Goal: Task Accomplishment & Management: Manage account settings

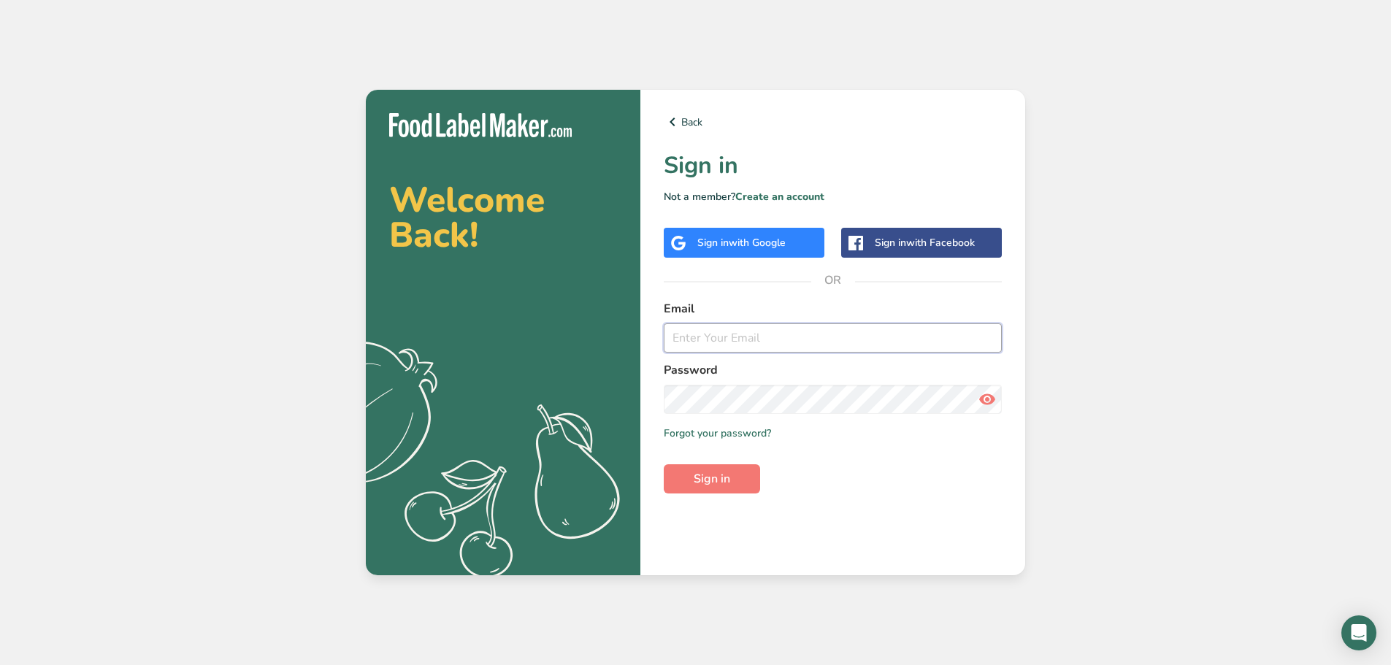
click at [735, 337] on input "email" at bounding box center [833, 338] width 338 height 29
type input "lumham.bamwaw@hotmail.com"
click at [786, 242] on span "with Google" at bounding box center [757, 243] width 57 height 14
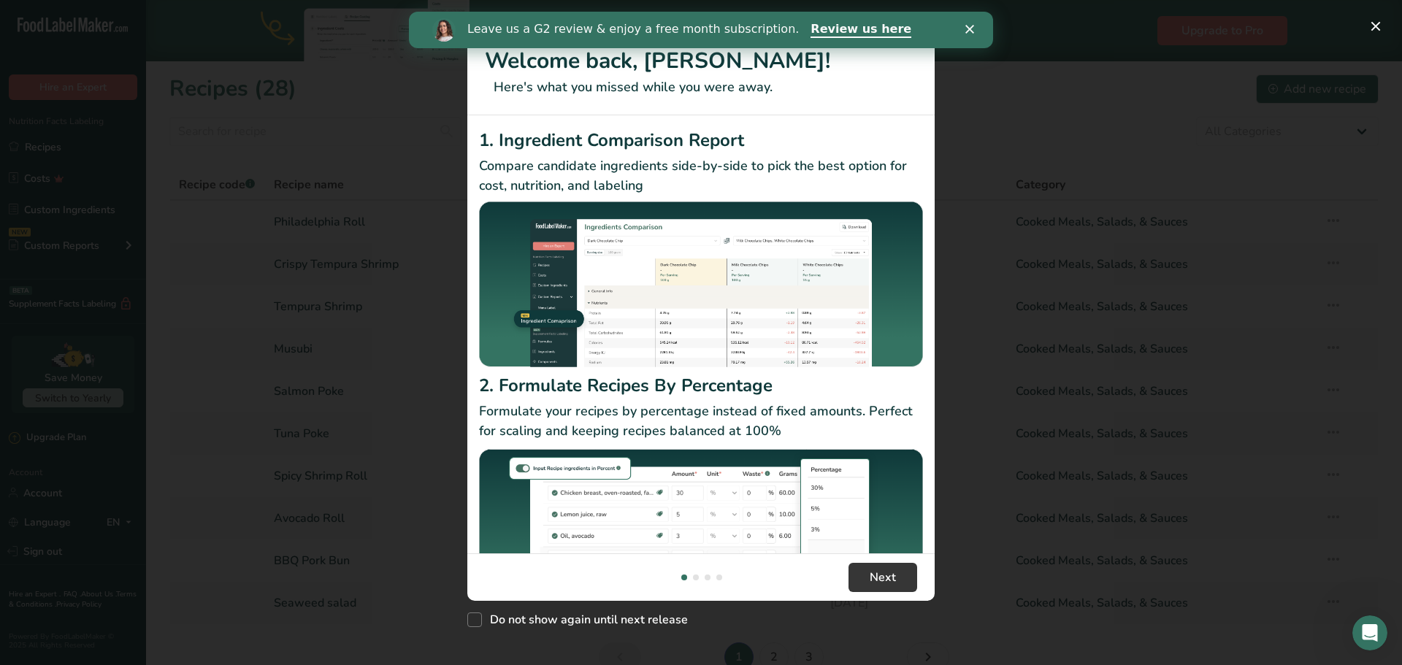
click at [966, 29] on icon "Close" at bounding box center [970, 29] width 9 height 9
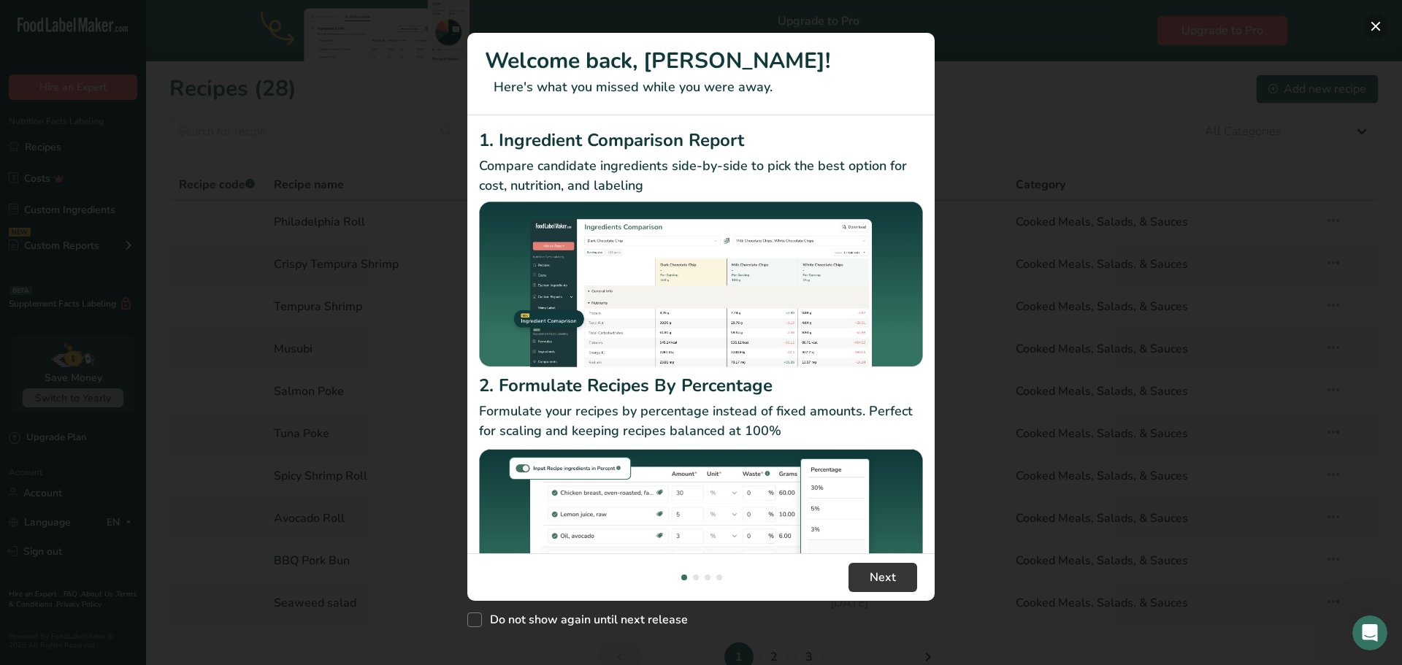
click at [1371, 23] on button "New Features" at bounding box center [1375, 26] width 23 height 23
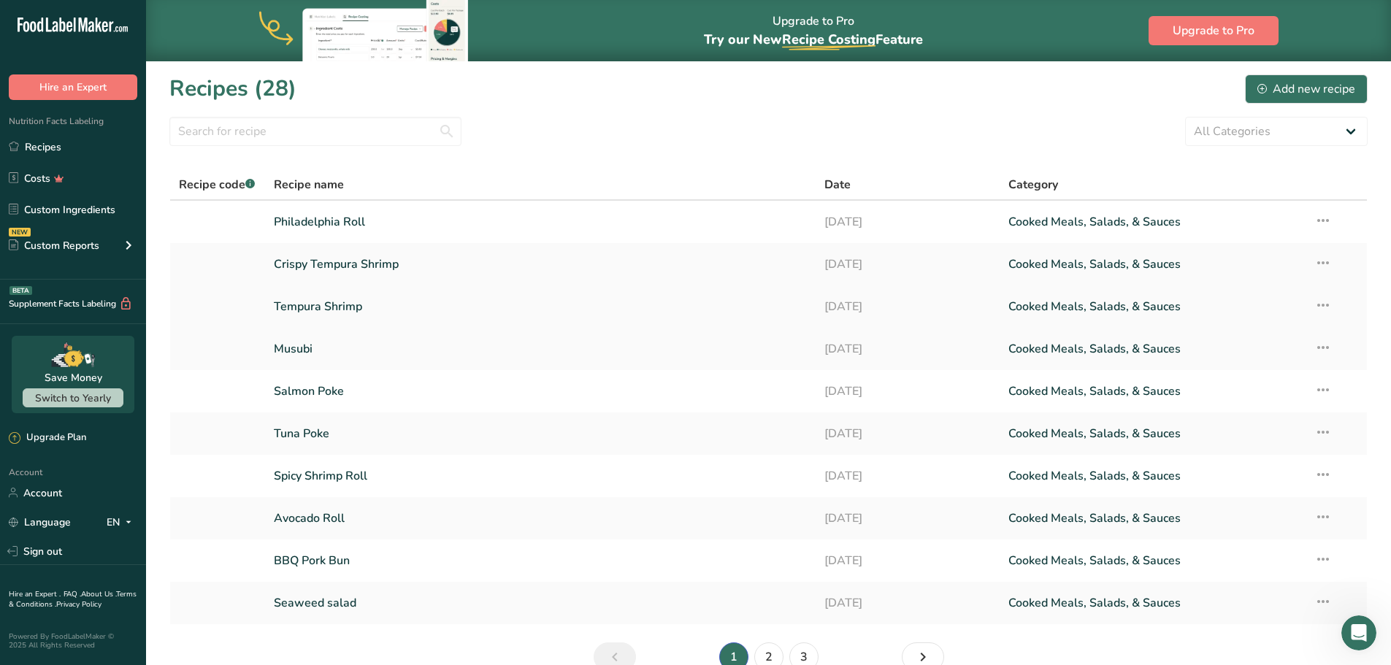
click at [447, 305] on link "Tempura Shrimp" at bounding box center [541, 306] width 534 height 31
click at [87, 554] on link "Sign out" at bounding box center [73, 552] width 146 height 26
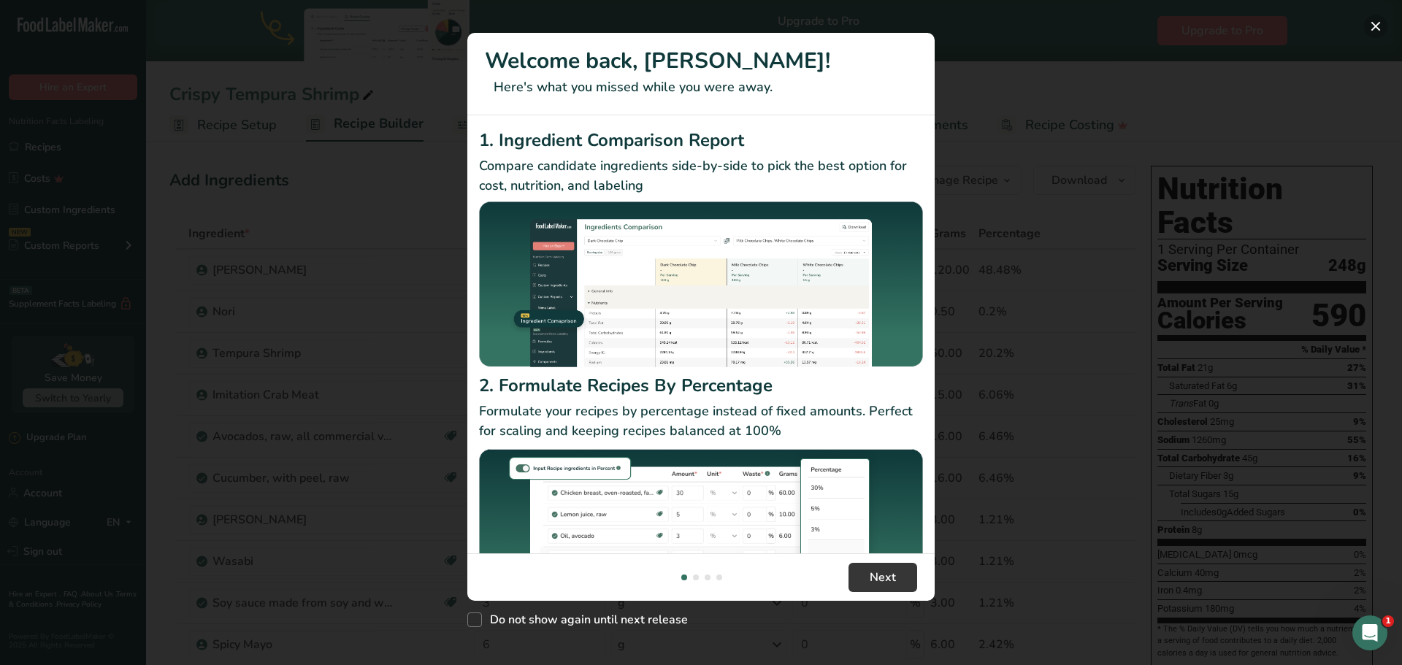
click at [1378, 23] on button "New Features" at bounding box center [1375, 26] width 23 height 23
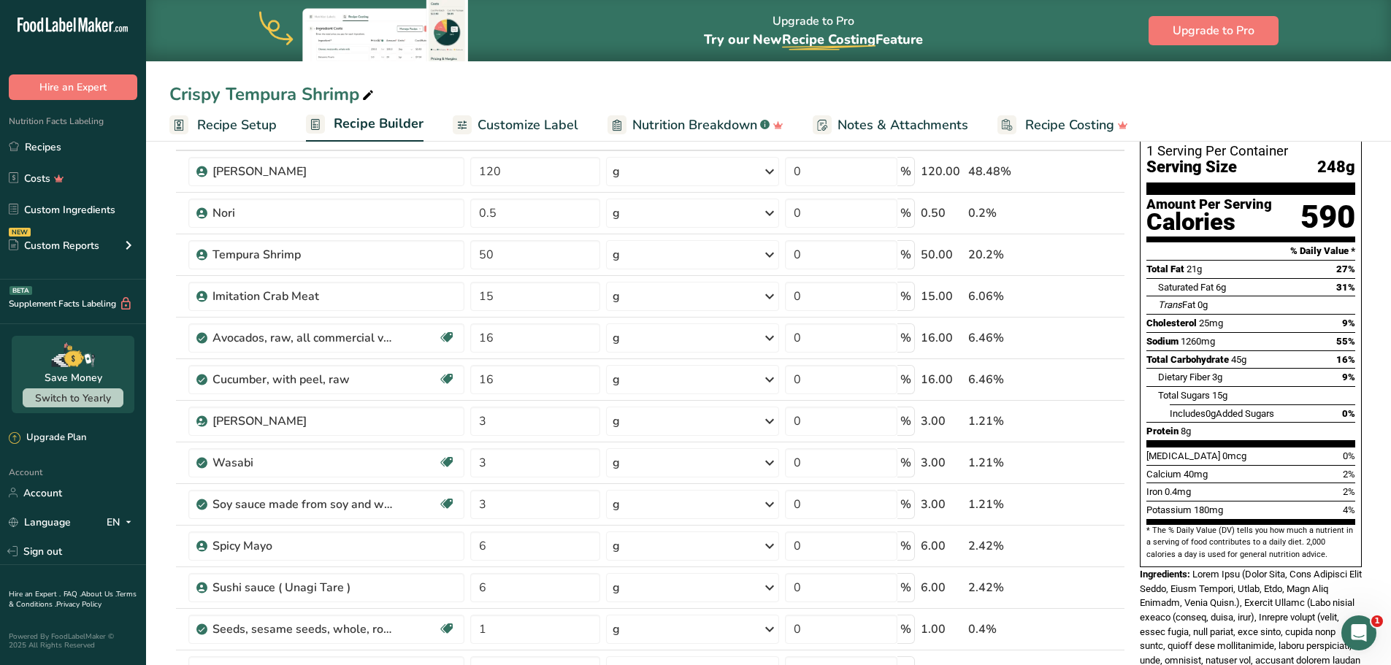
scroll to position [73, 0]
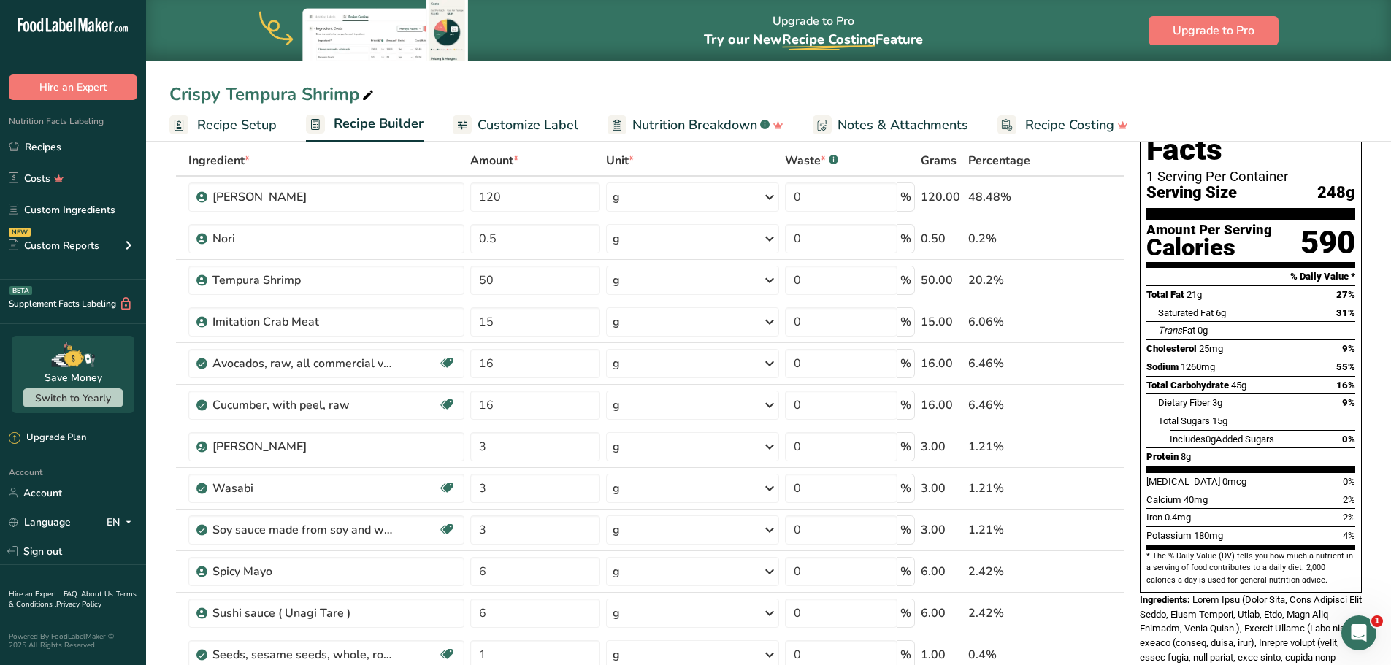
click at [1250, 237] on div "Calories" at bounding box center [1210, 247] width 126 height 21
drag, startPoint x: 1385, startPoint y: 318, endPoint x: 1376, endPoint y: 268, distance: 50.4
click at [1376, 268] on input "Start a chat with Grammarly AI" at bounding box center [695, 259] width 1391 height 665
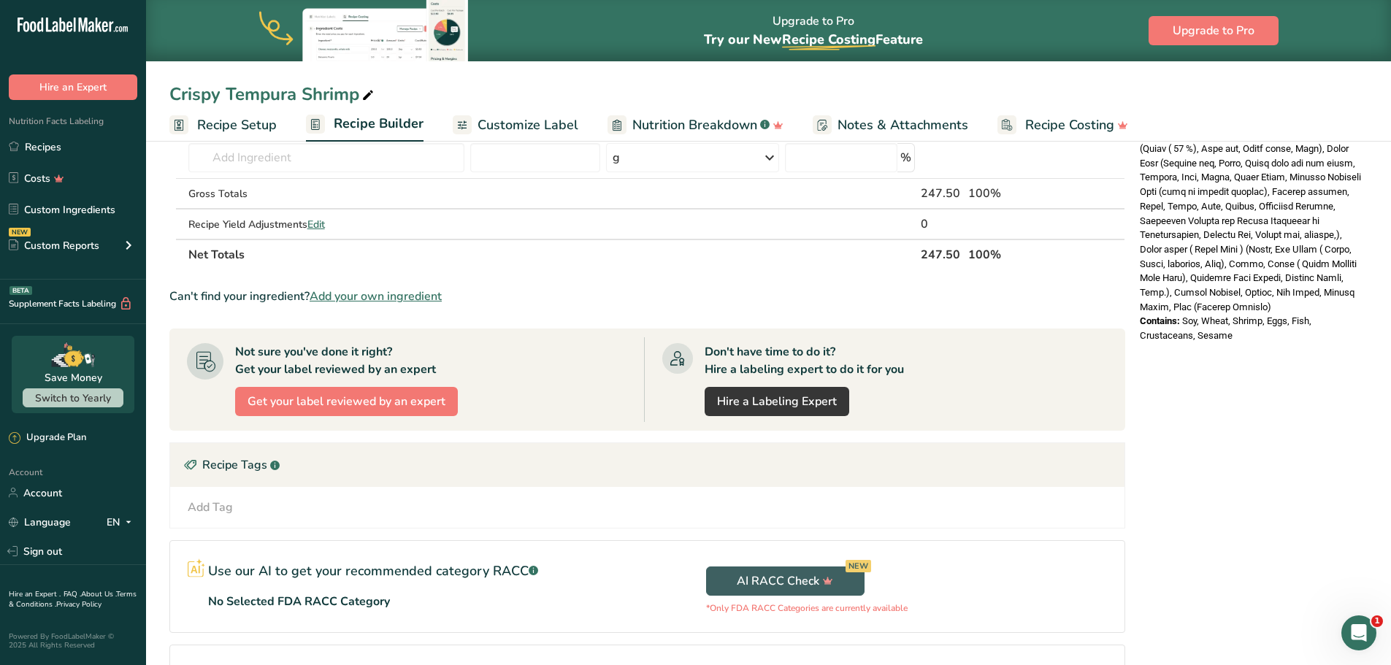
scroll to position [526, 0]
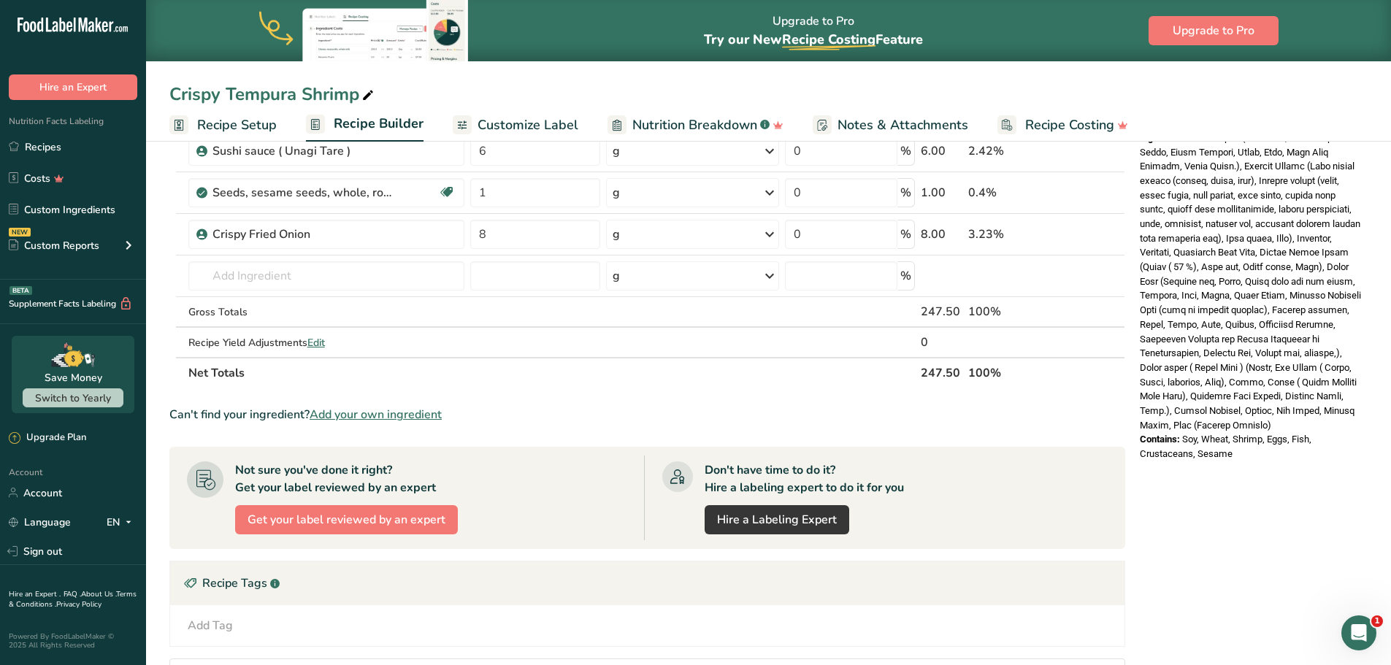
click at [1382, 337] on section "Add Ingredients Manage Recipe Delete Recipe Duplicate Recipe Scale Recipe Save …" at bounding box center [768, 245] width 1245 height 1288
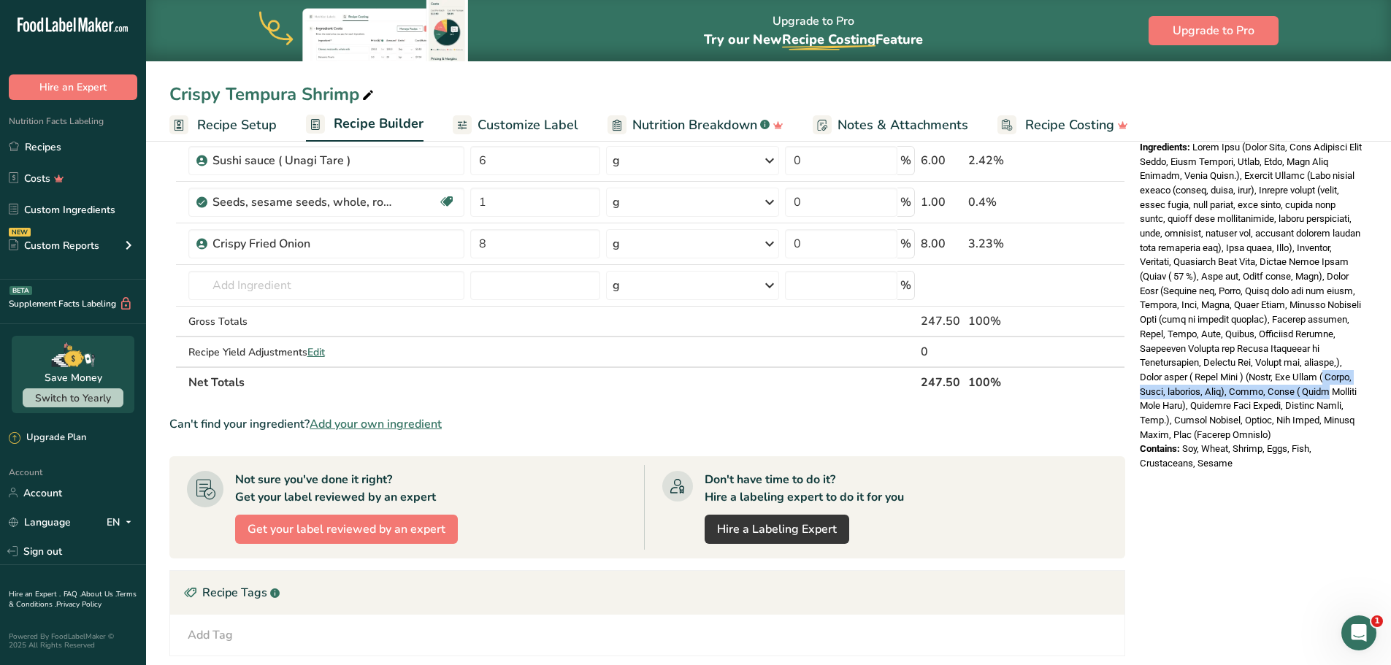
drag, startPoint x: 1364, startPoint y: 259, endPoint x: 1460, endPoint y: 324, distance: 116.1
click at [1391, 324] on html ".a-20{fill:#fff;} Hire an Expert Nutrition Facts Labeling Recipes Costs Custom …" at bounding box center [695, 195] width 1391 height 1443
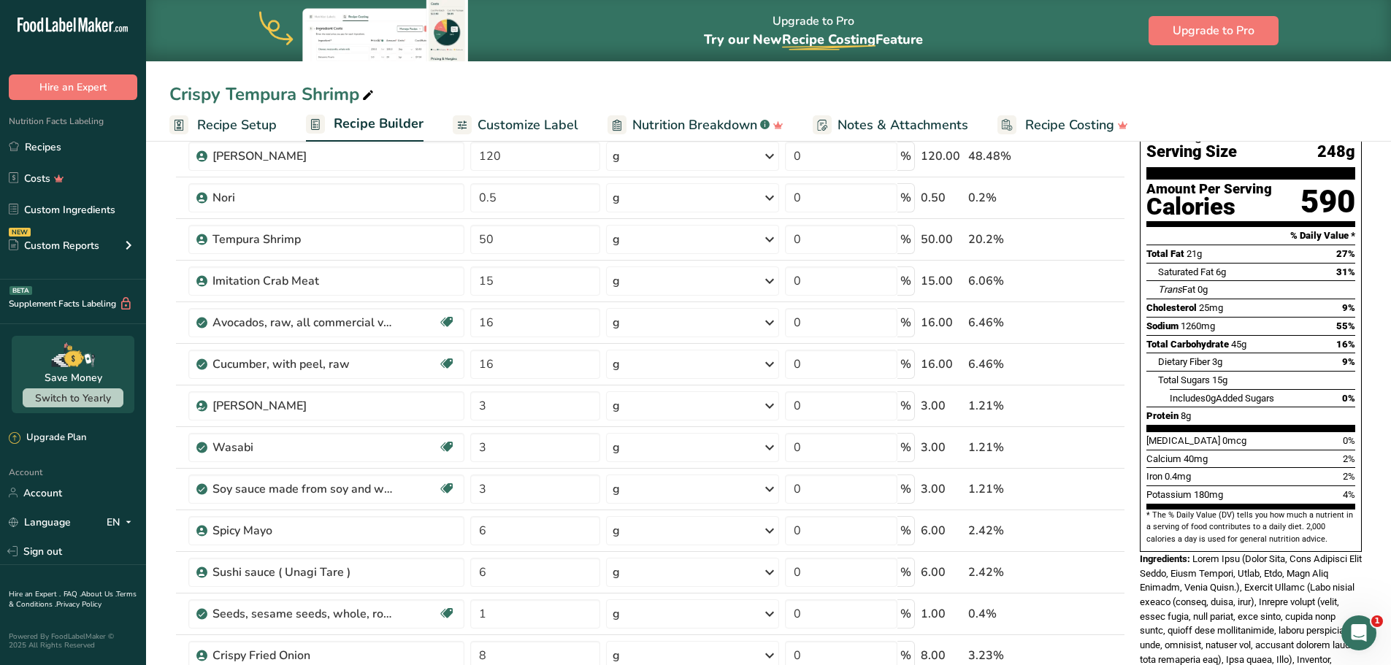
scroll to position [74, 0]
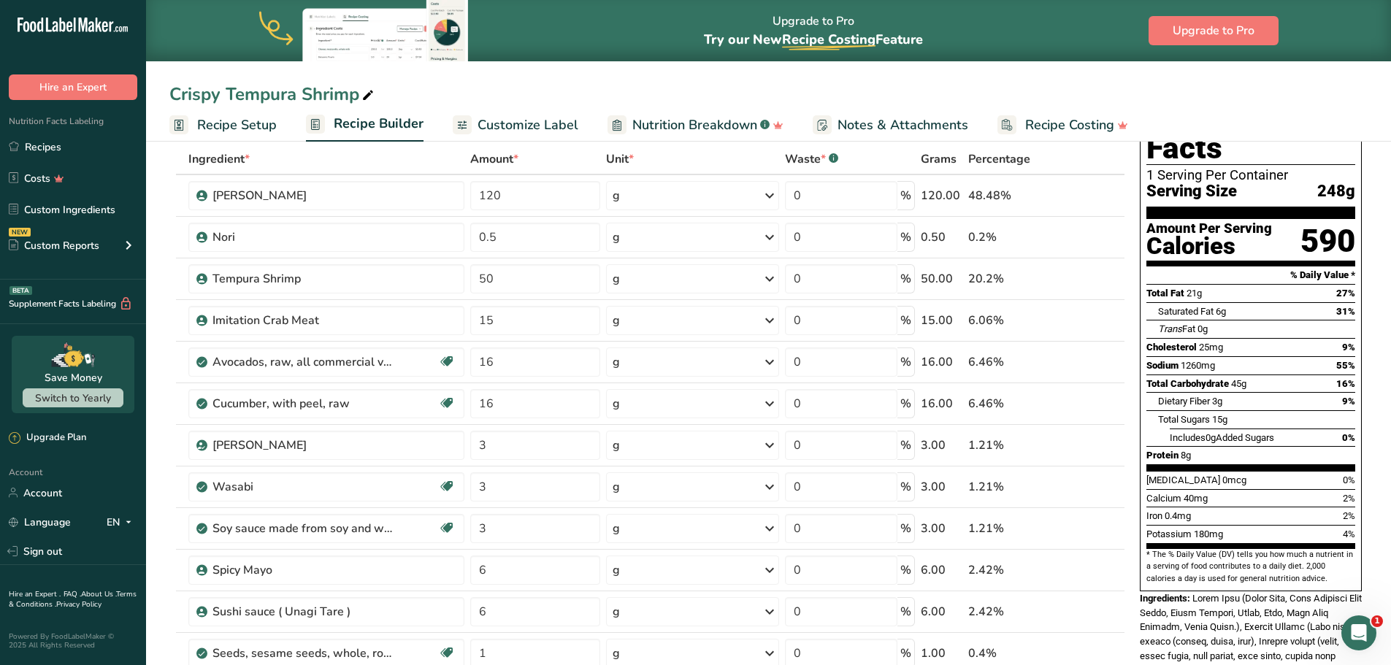
drag, startPoint x: 1368, startPoint y: 99, endPoint x: 1362, endPoint y: 41, distance: 58.7
click at [1362, 41] on main "Upgrade to Pro Try our New Recipe Costing .a-29{fill:none;stroke-linecap:round;…" at bounding box center [695, 638] width 1391 height 1425
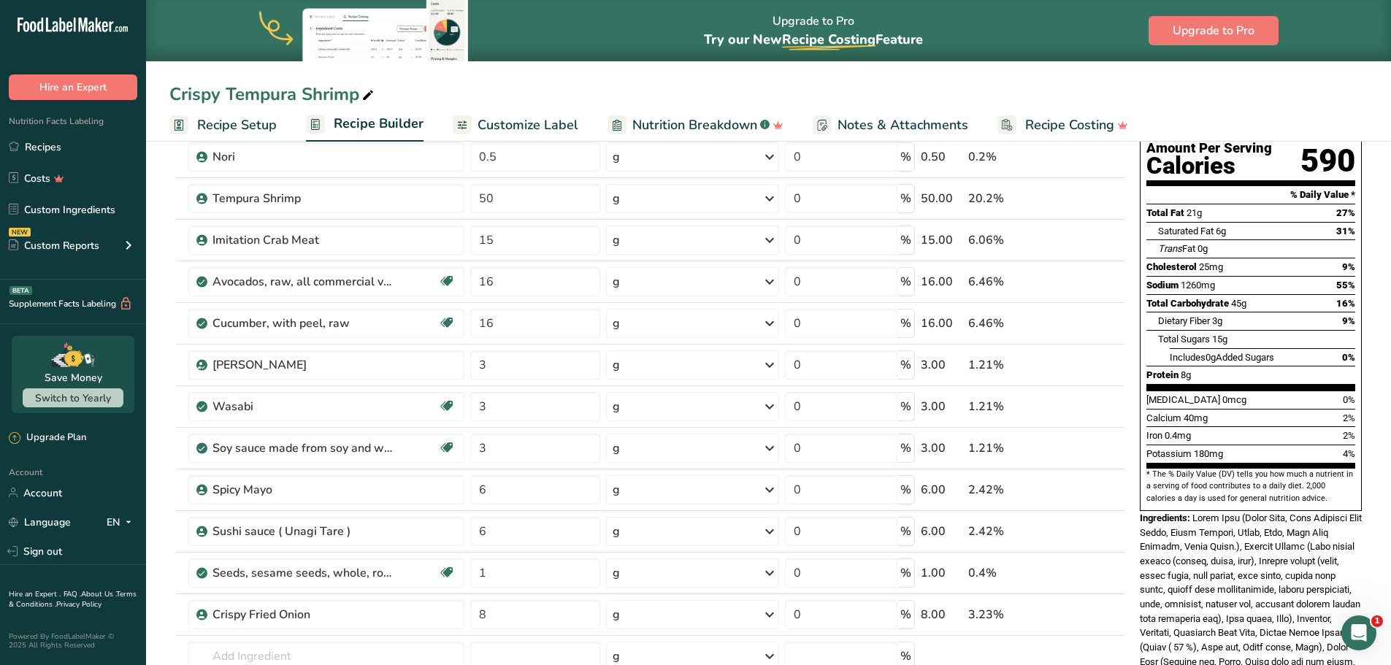
scroll to position [0, 0]
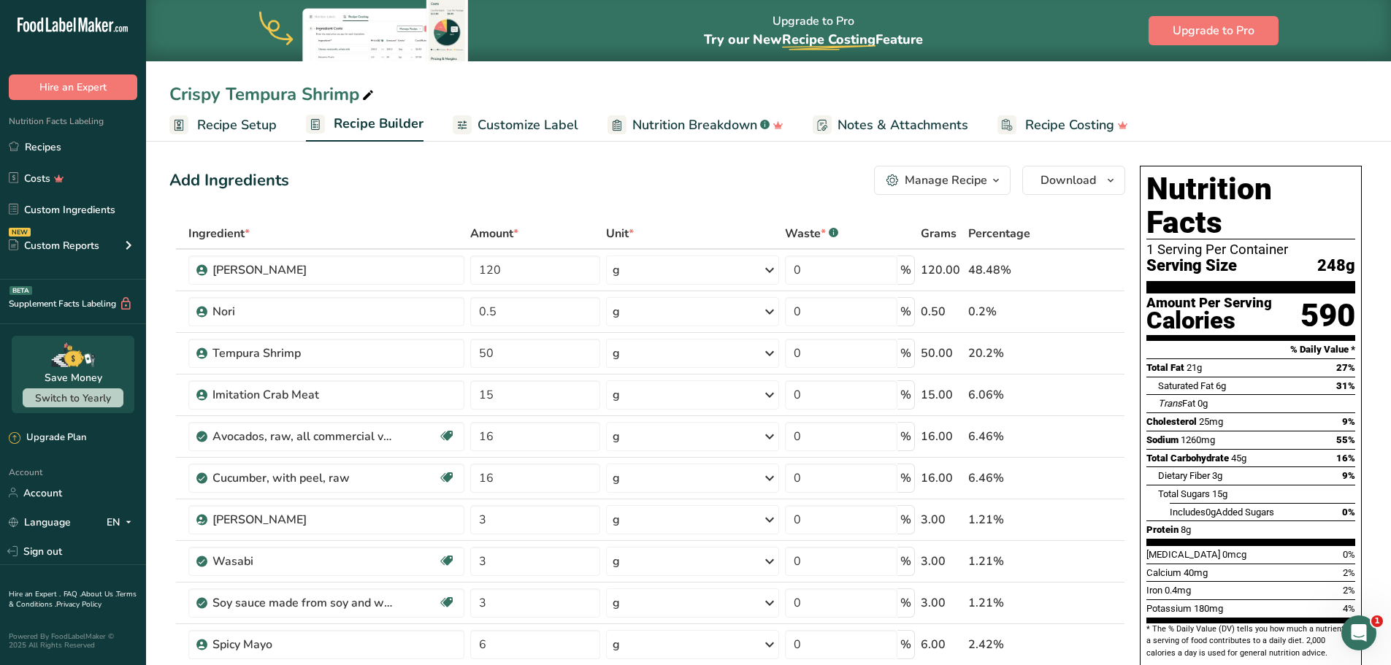
click at [518, 124] on span "Customize Label" at bounding box center [528, 125] width 101 height 20
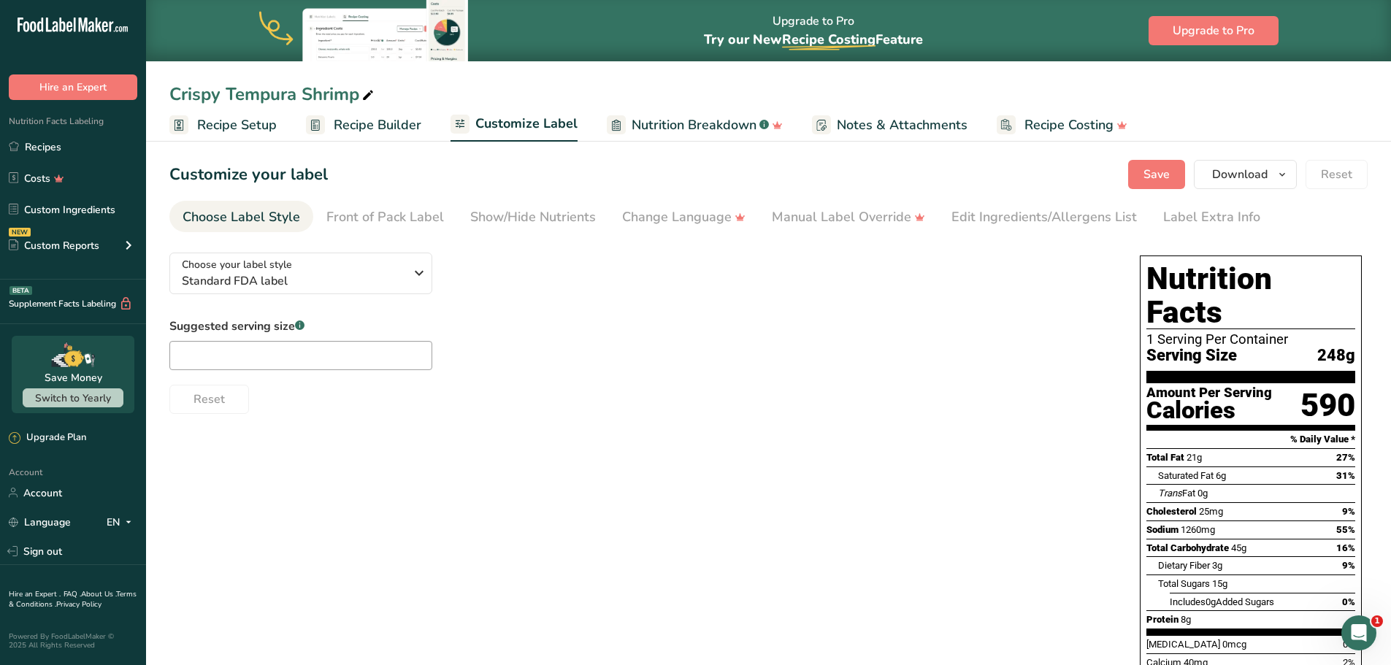
click at [234, 125] on span "Recipe Setup" at bounding box center [237, 125] width 80 height 20
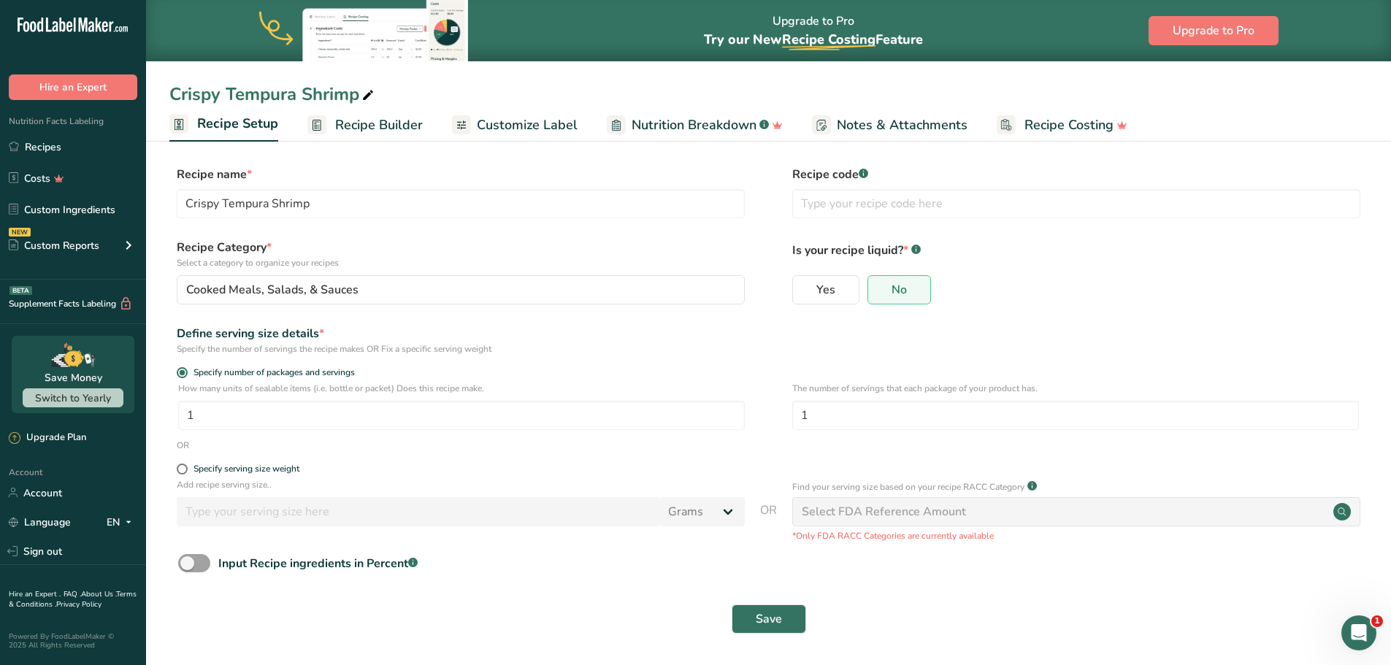
click at [725, 144] on section "Recipe name * Crispy Tempura Shrimp Recipe code .a-a{fill:#347362;}.b-a{fill:#f…" at bounding box center [768, 402] width 1245 height 530
click at [727, 127] on span "Nutrition Breakdown" at bounding box center [694, 125] width 125 height 20
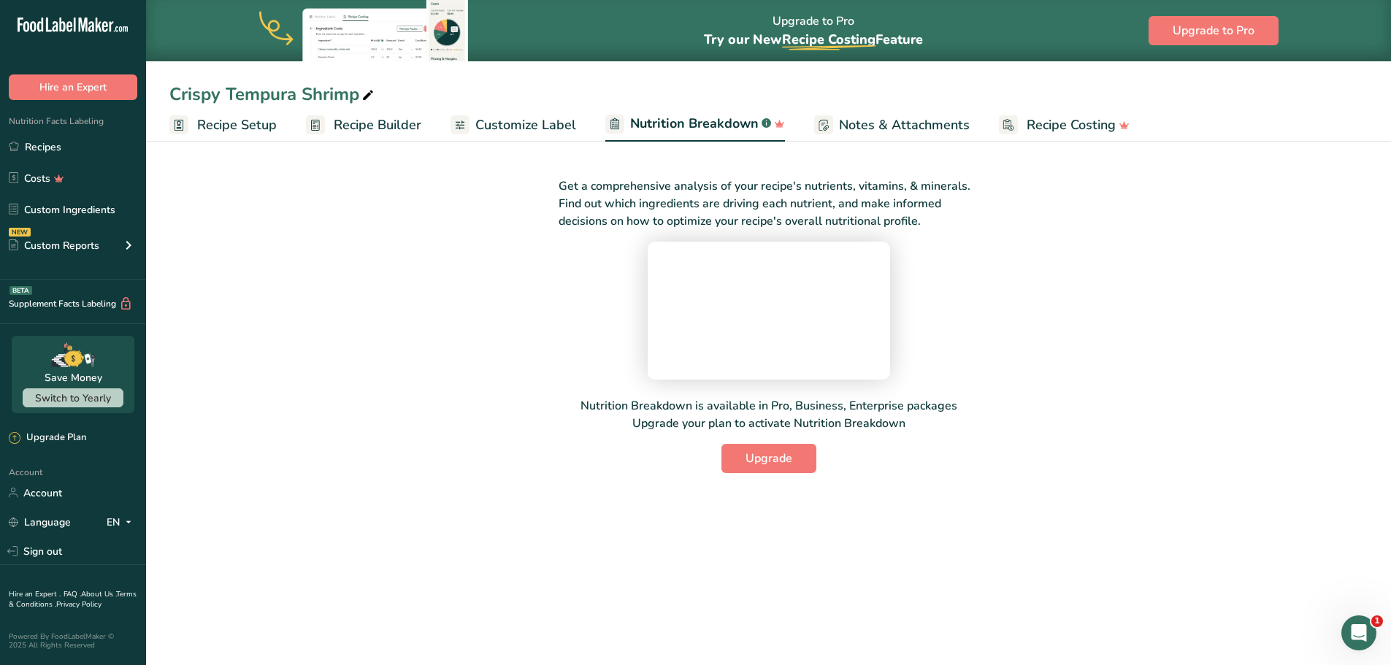
click at [1099, 116] on span "Recipe Costing" at bounding box center [1071, 125] width 89 height 20
click at [454, 126] on icon at bounding box center [460, 125] width 12 height 18
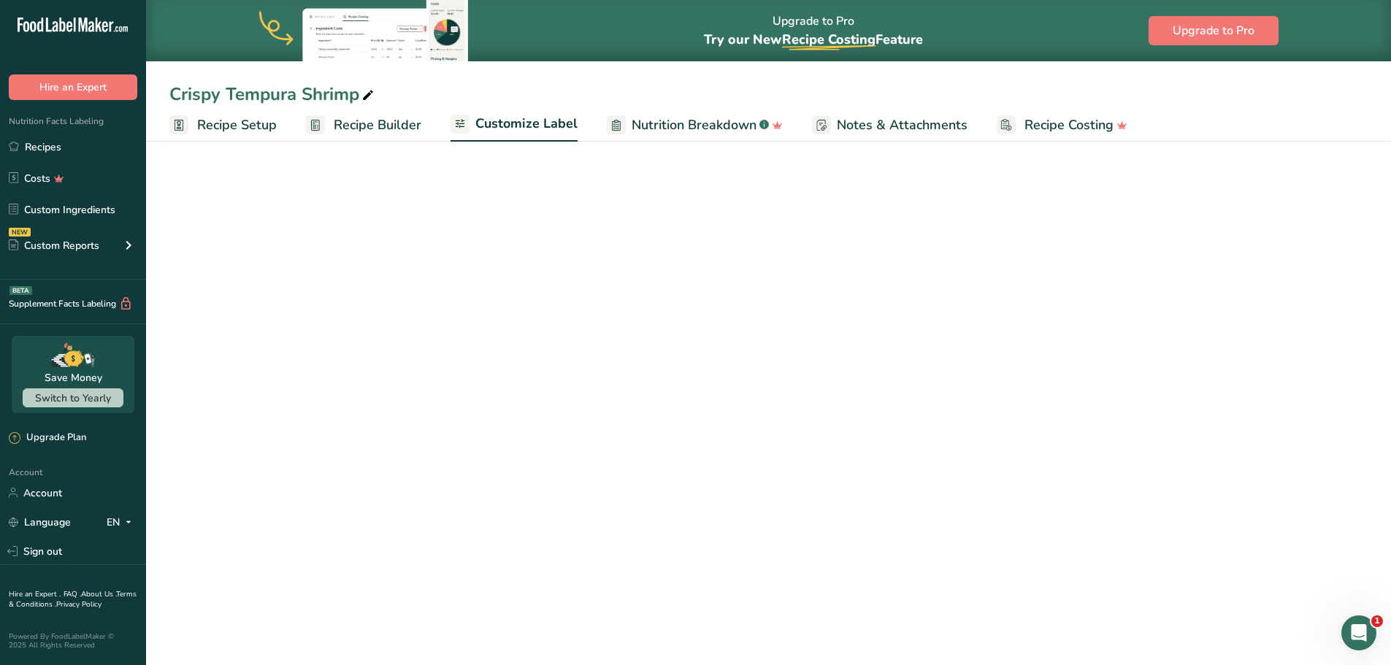
click at [417, 123] on span "Recipe Builder" at bounding box center [378, 125] width 88 height 20
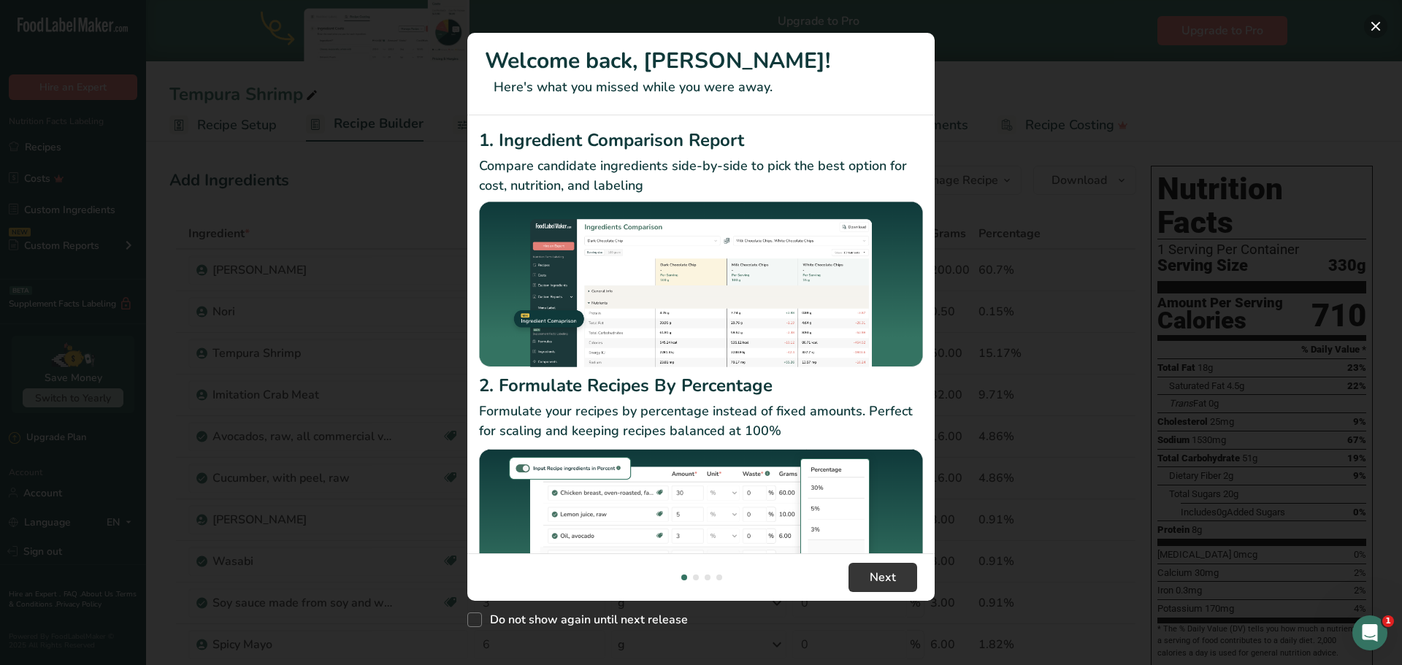
click at [1377, 26] on button "New Features" at bounding box center [1375, 26] width 23 height 23
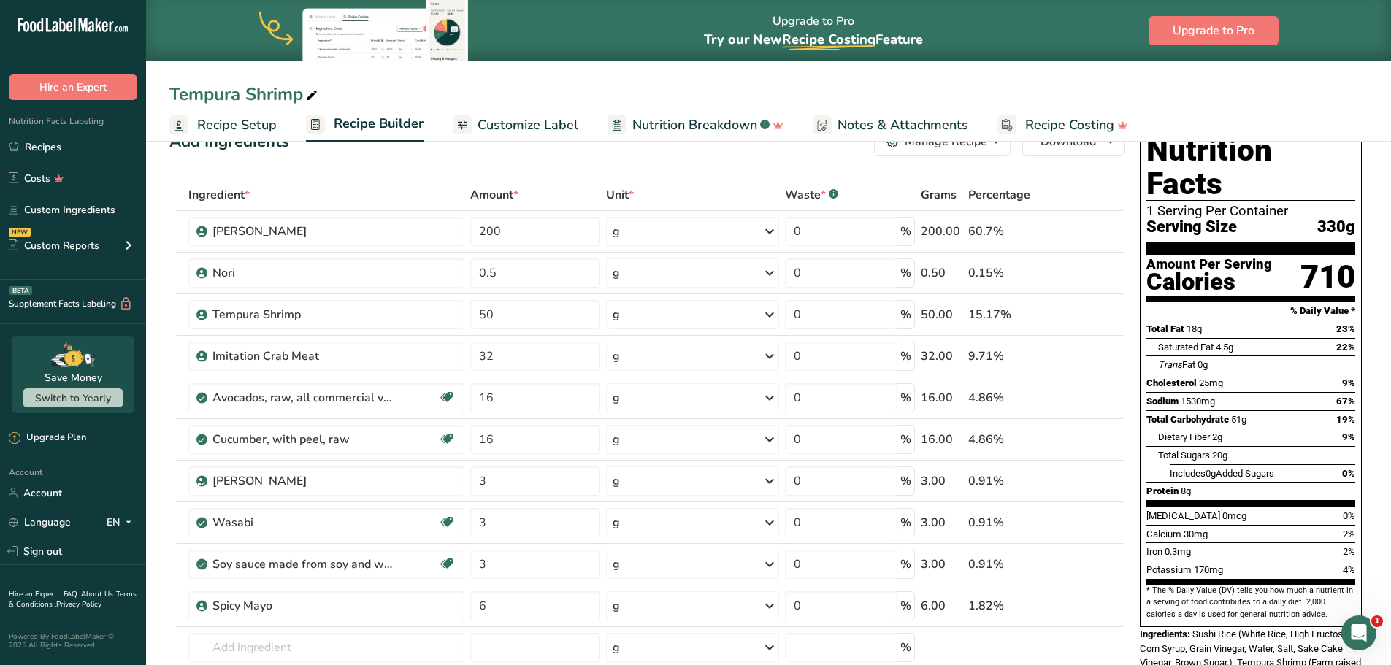
scroll to position [73, 0]
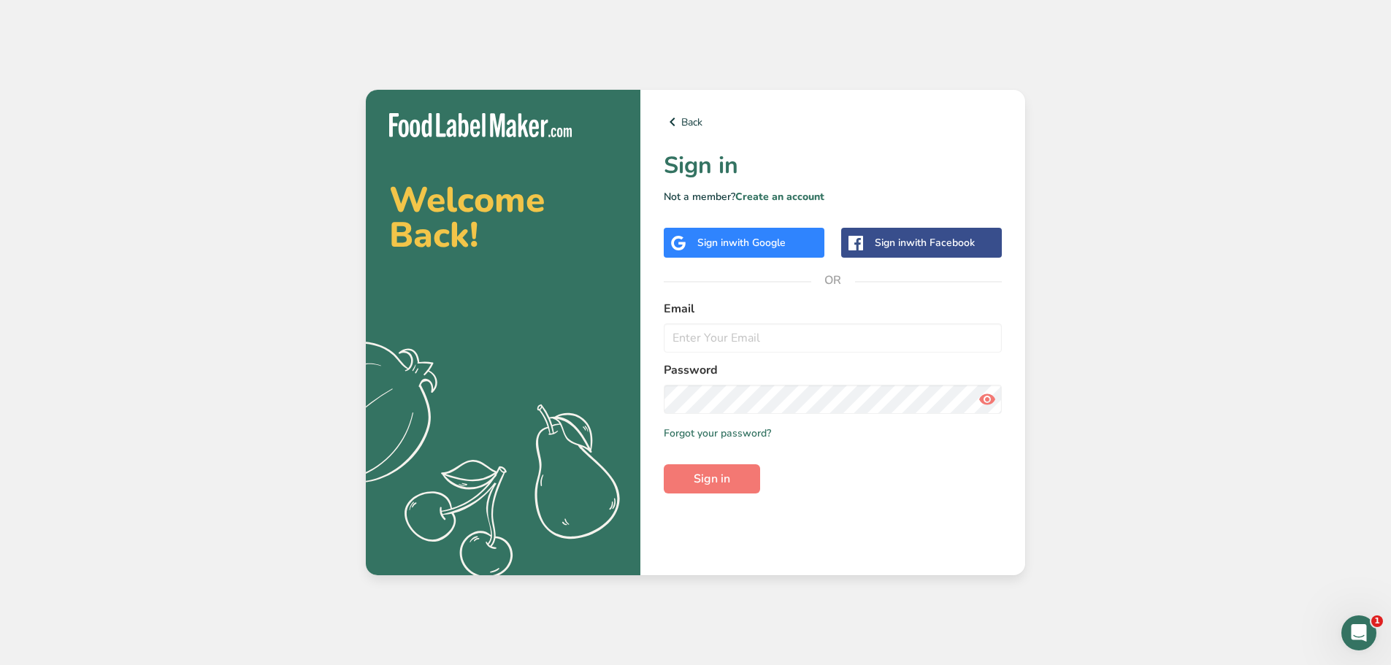
click at [740, 248] on span "with Google" at bounding box center [757, 243] width 57 height 14
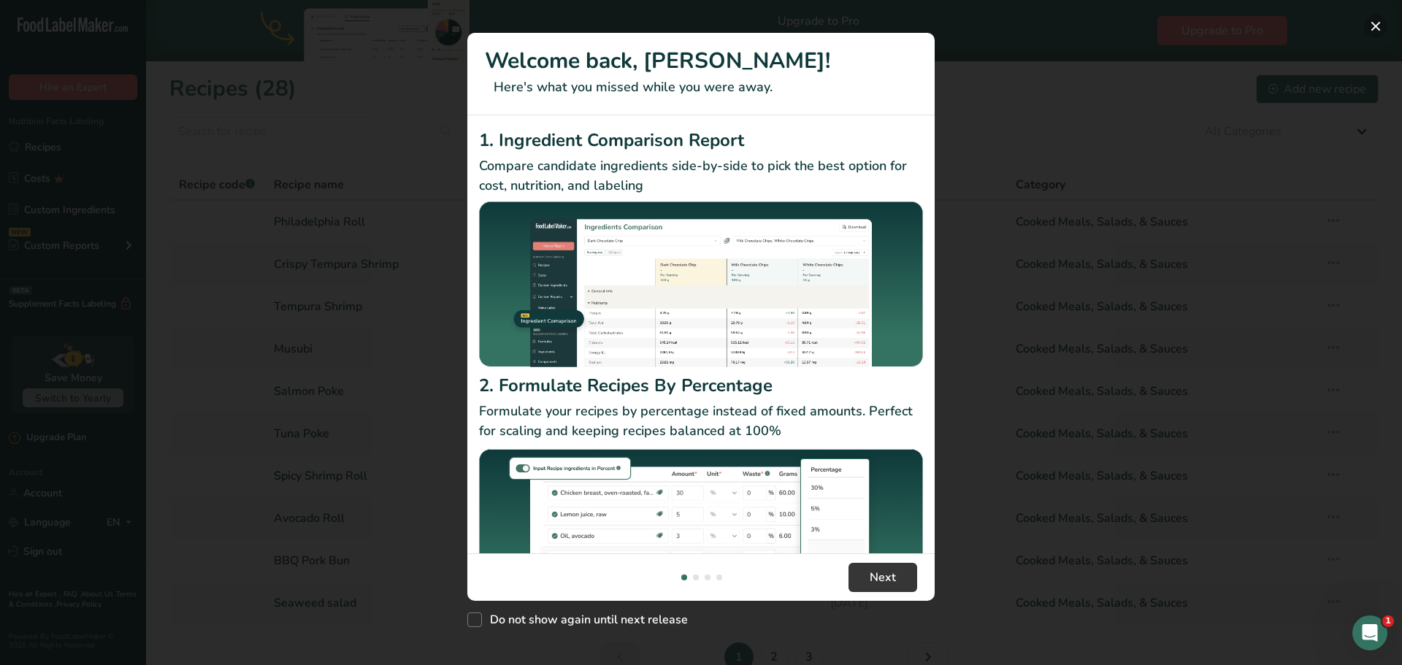
click at [1379, 23] on button "New Features" at bounding box center [1375, 26] width 23 height 23
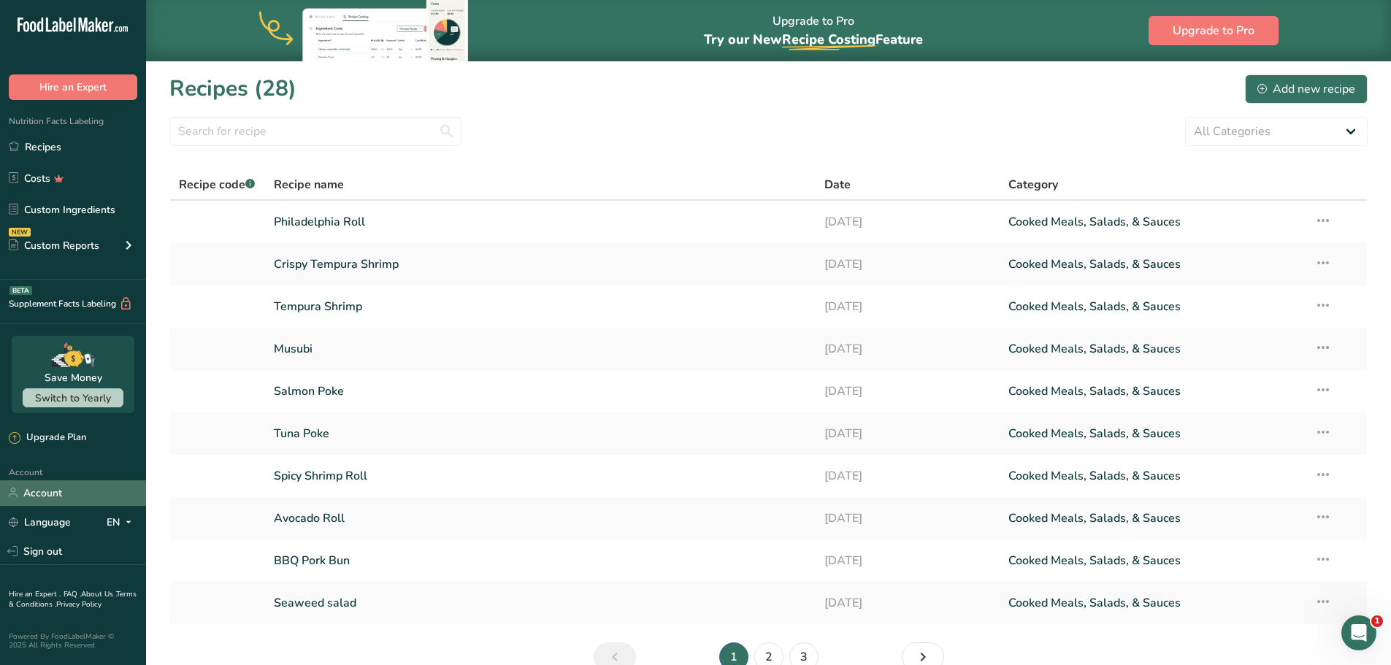
click at [65, 481] on link "Account" at bounding box center [73, 494] width 146 height 26
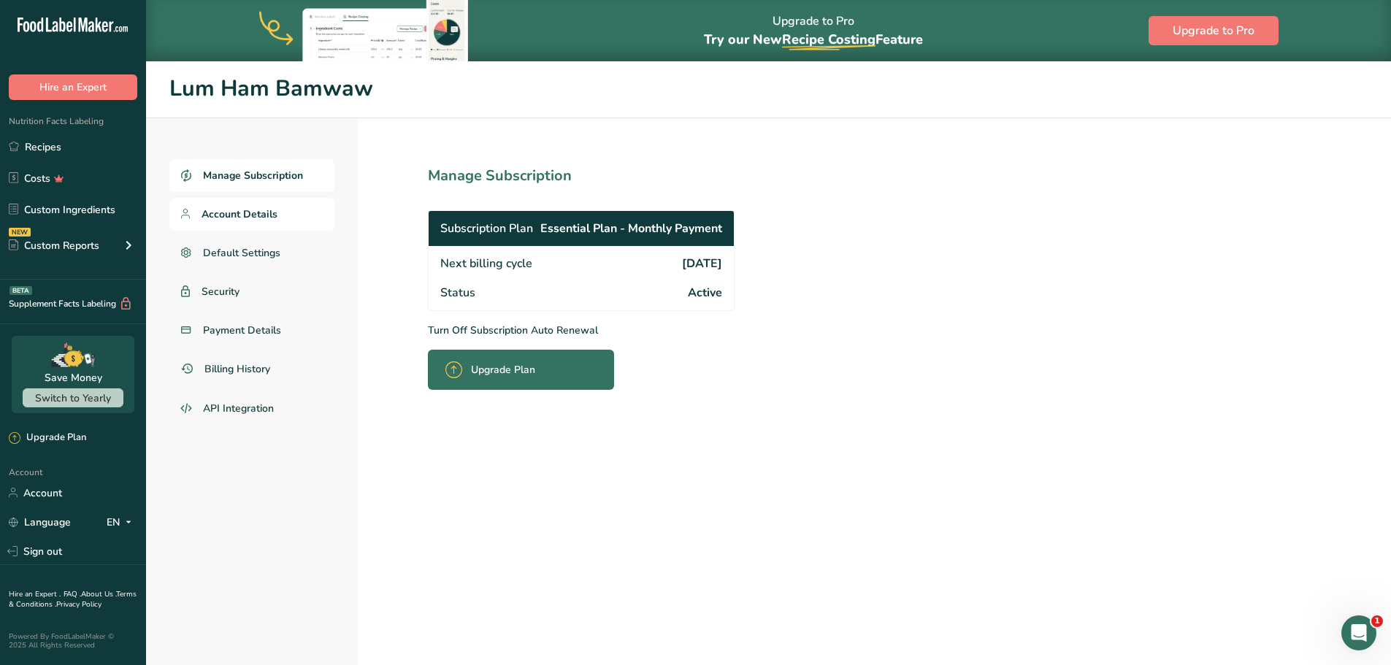
click at [223, 204] on link "Account Details" at bounding box center [251, 214] width 165 height 33
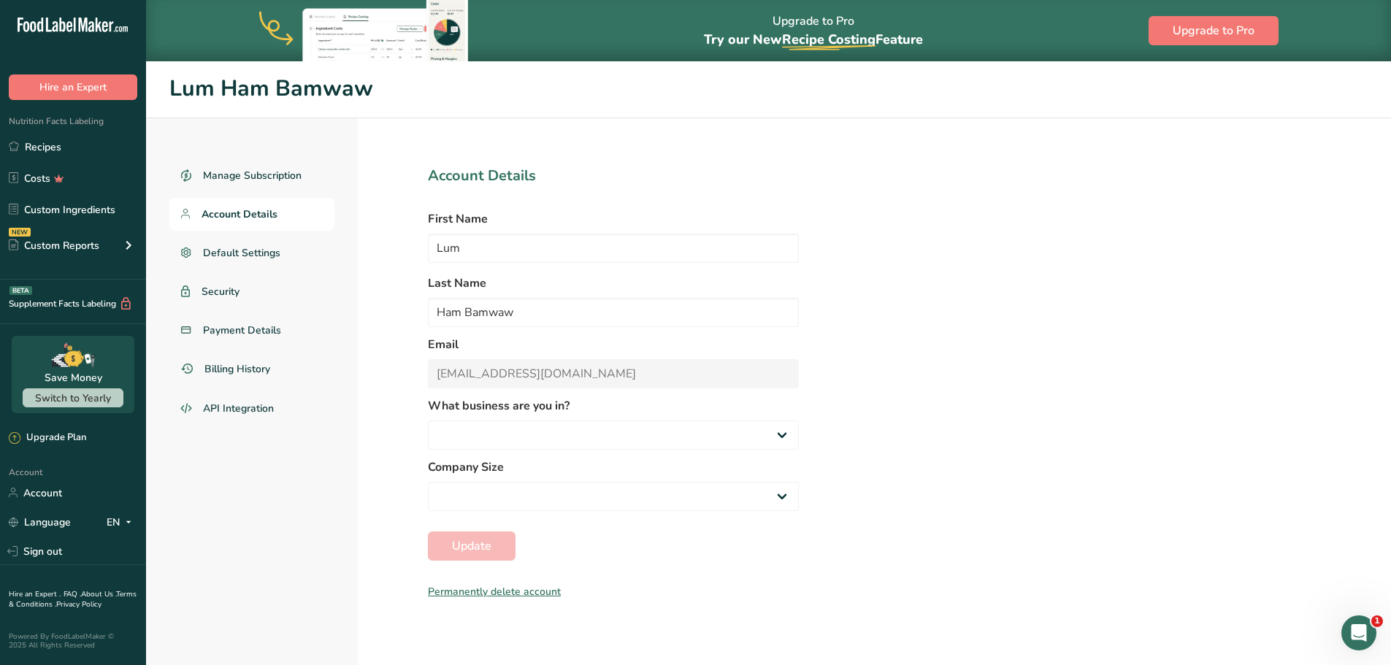
select select "1"
click at [261, 249] on span "Default Settings" at bounding box center [242, 252] width 78 height 15
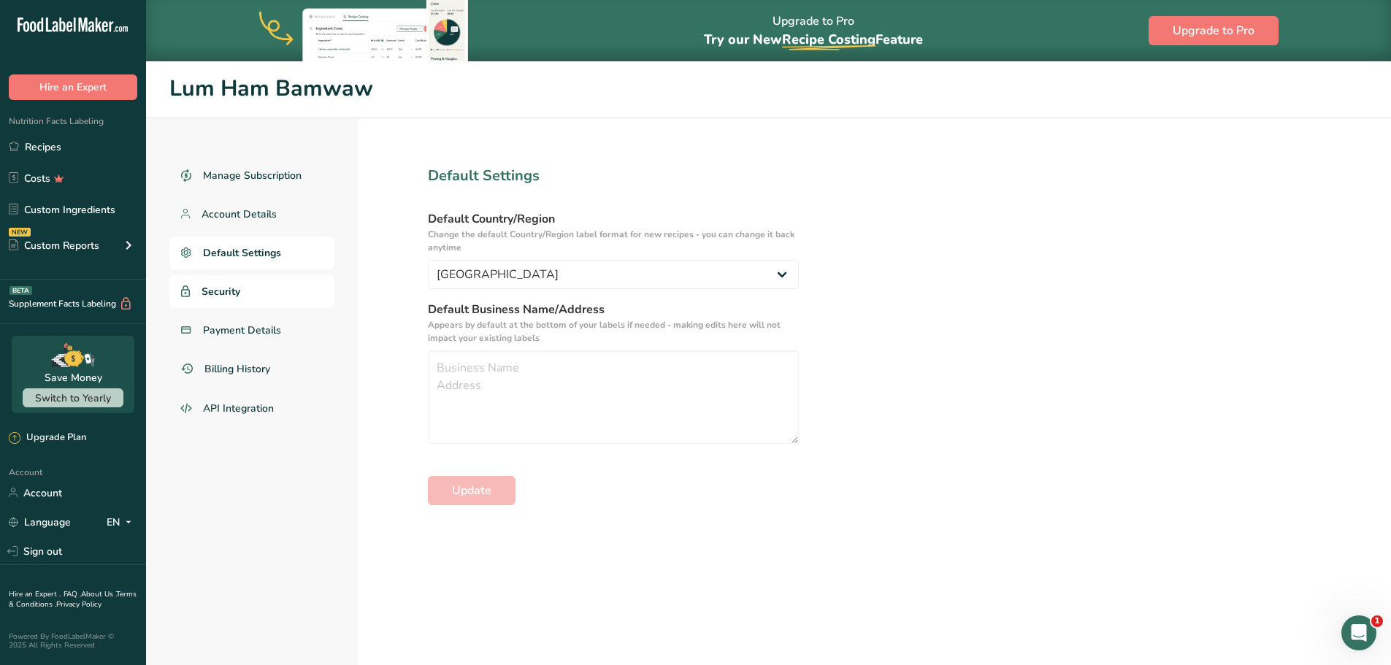
click at [242, 288] on link "Security" at bounding box center [251, 291] width 165 height 33
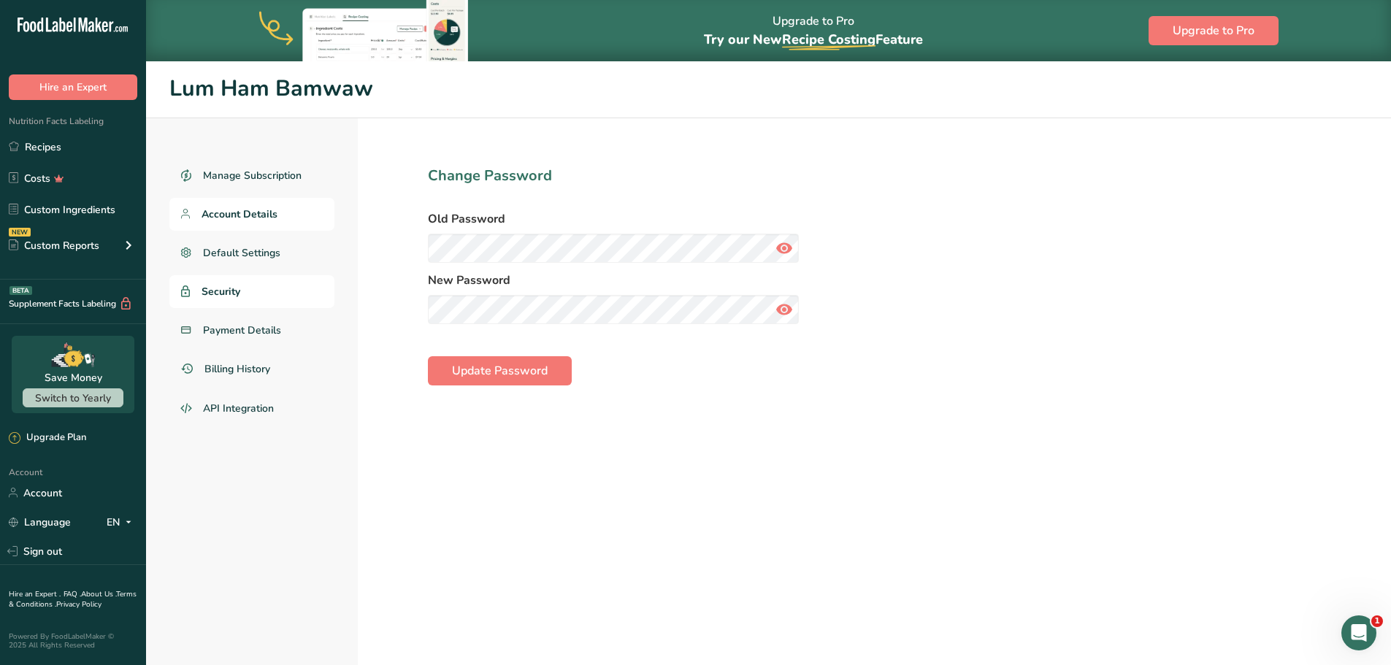
click at [252, 220] on span "Account Details" at bounding box center [240, 214] width 76 height 15
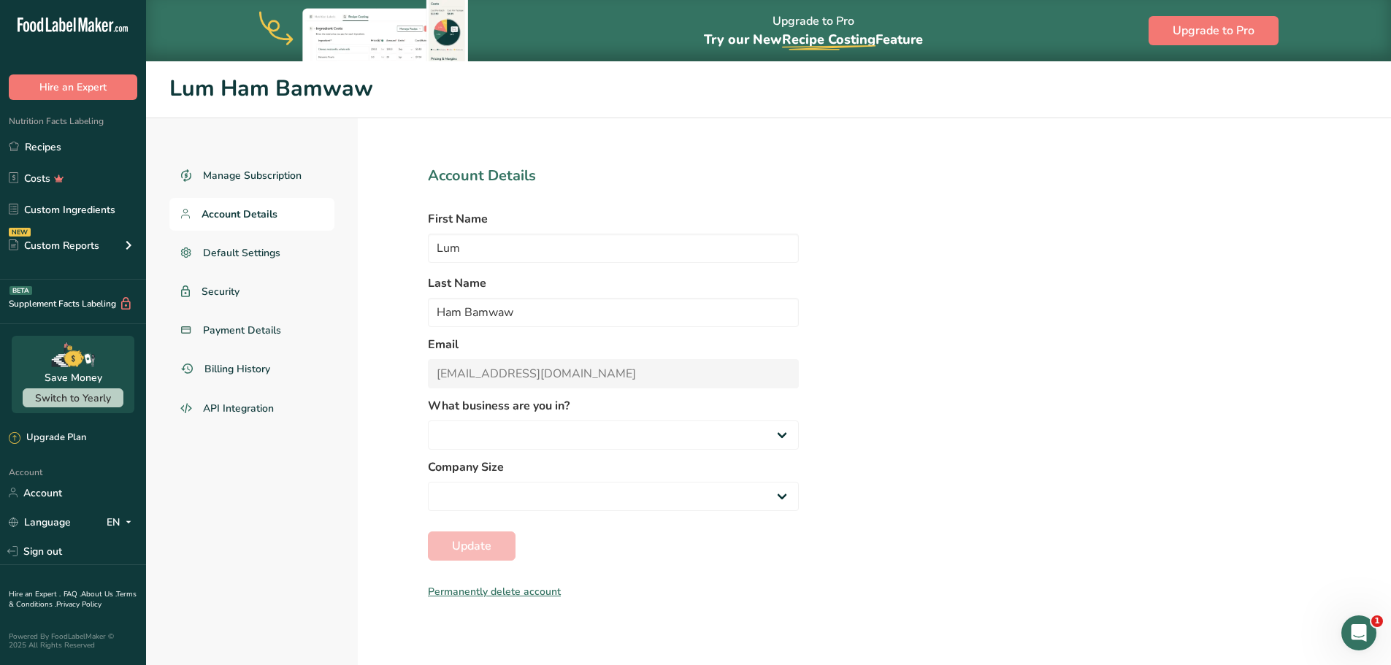
select select
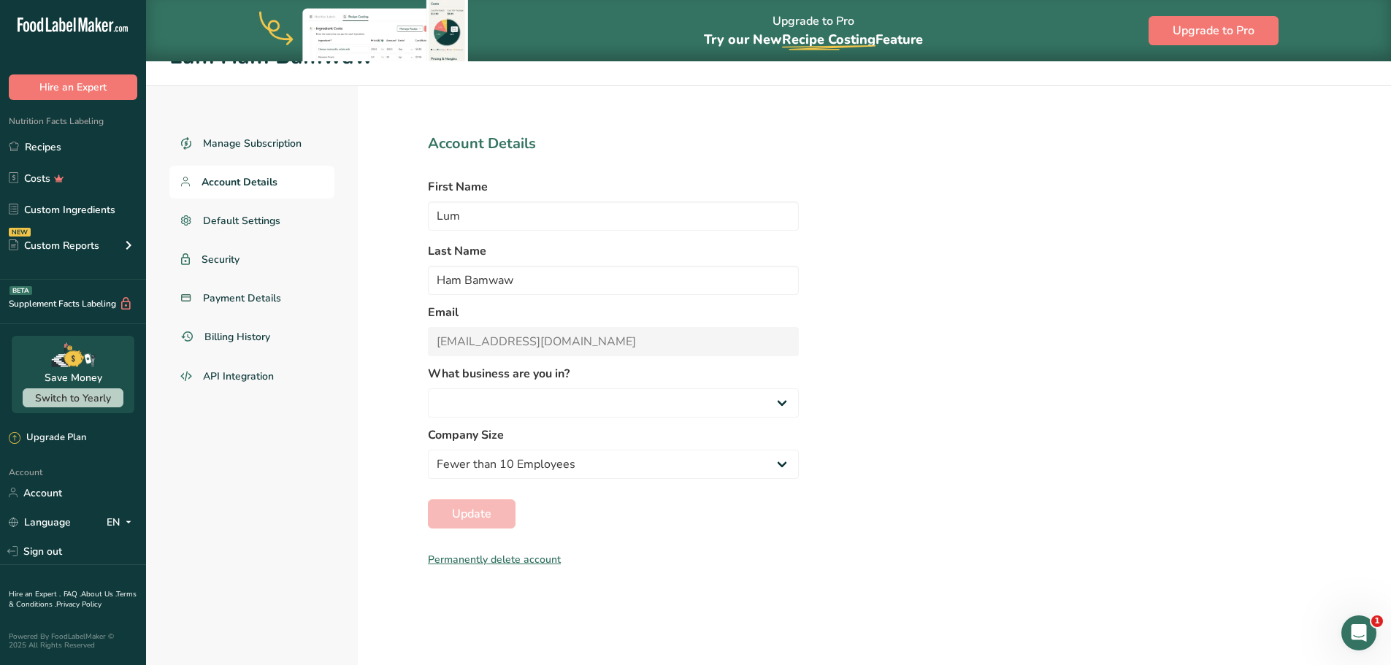
scroll to position [61, 0]
